Goal: Book appointment/travel/reservation

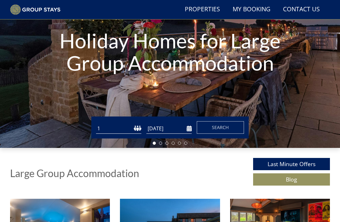
scroll to position [77, 0]
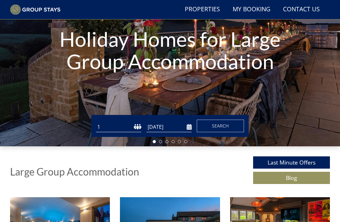
click at [191, 127] on input "[DATE]" at bounding box center [168, 127] width 45 height 10
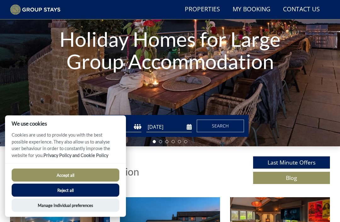
scroll to position [147, 0]
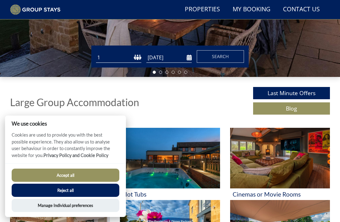
click at [188, 57] on input "[DATE]" at bounding box center [168, 58] width 45 height 10
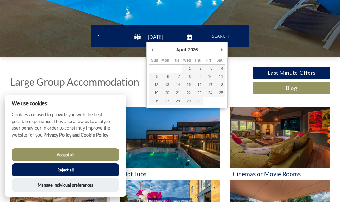
type input "10/04/2026"
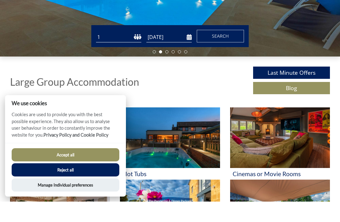
scroll to position [167, 0]
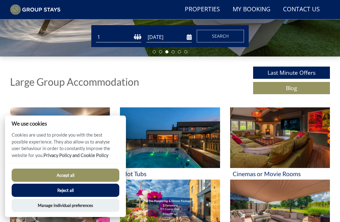
click at [31, 197] on button "Reject all" at bounding box center [66, 190] width 108 height 13
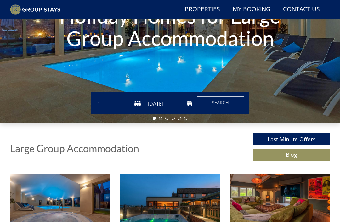
scroll to position [100, 0]
click at [175, 101] on input "[DATE]" at bounding box center [168, 104] width 45 height 10
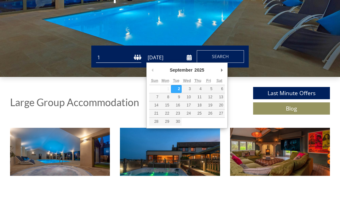
scroll to position [147, 0]
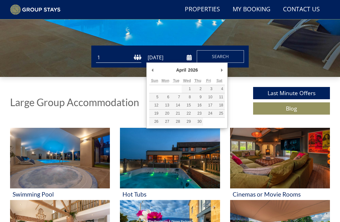
type input "[DATE]"
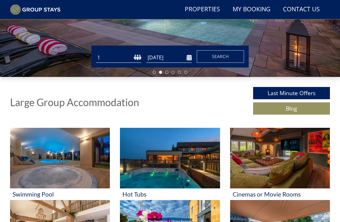
click at [224, 56] on span "Search" at bounding box center [220, 56] width 17 height 6
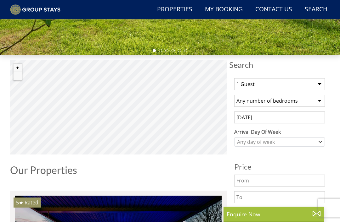
scroll to position [169, 0]
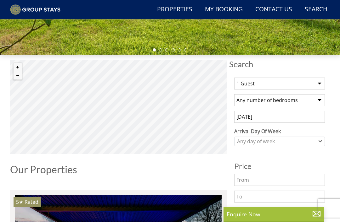
click at [323, 83] on select "1 Guest 2 Guests 3 Guests 4 Guests 5 Guests 6 Guests 7 Guests 8 Guests 9 Guests…" at bounding box center [279, 84] width 91 height 12
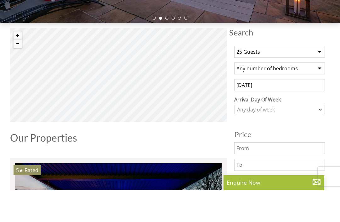
click at [313, 78] on select "1 Guest 2 Guests 3 Guests 4 Guests 5 Guests 6 Guests 7 Guests 8 Guests 9 Guests…" at bounding box center [279, 84] width 91 height 12
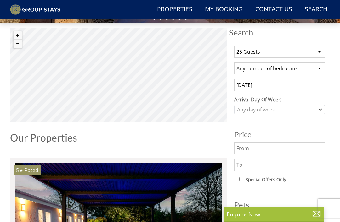
select select "24"
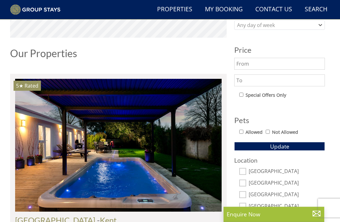
scroll to position [285, 0]
click at [240, 135] on div "Allowed Not Allowed" at bounding box center [282, 132] width 86 height 9
click at [243, 130] on input "Allowed" at bounding box center [241, 132] width 4 height 4
checkbox input "true"
click at [280, 148] on span "Update" at bounding box center [279, 147] width 19 height 8
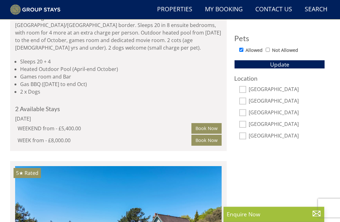
scroll to position [367, 0]
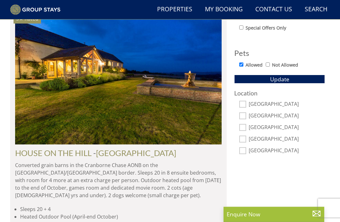
scroll to position [361, 0]
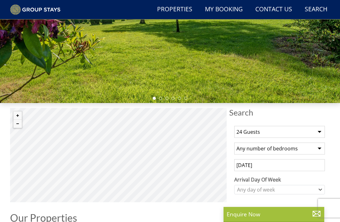
scroll to position [0, 0]
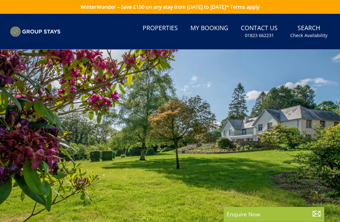
click at [307, 31] on link "Search Check Availability" at bounding box center [309, 31] width 42 height 20
